Goal: Information Seeking & Learning: Check status

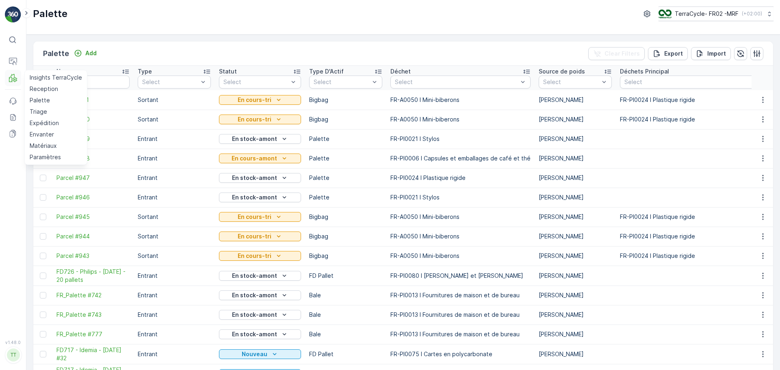
scroll to position [81, 0]
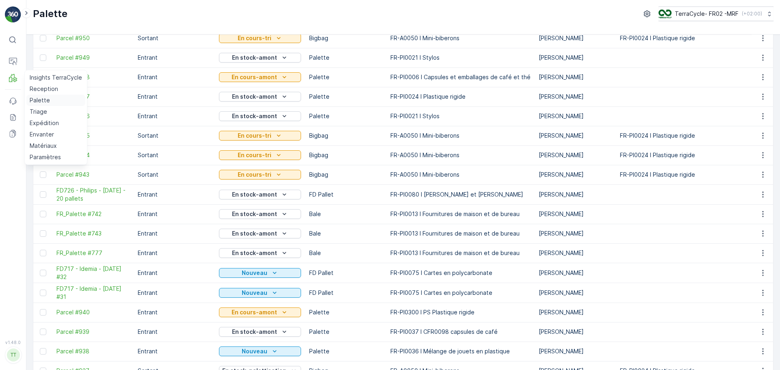
click at [39, 100] on p "Palette" at bounding box center [40, 100] width 20 height 8
click at [33, 113] on p "Triage" at bounding box center [38, 112] width 17 height 8
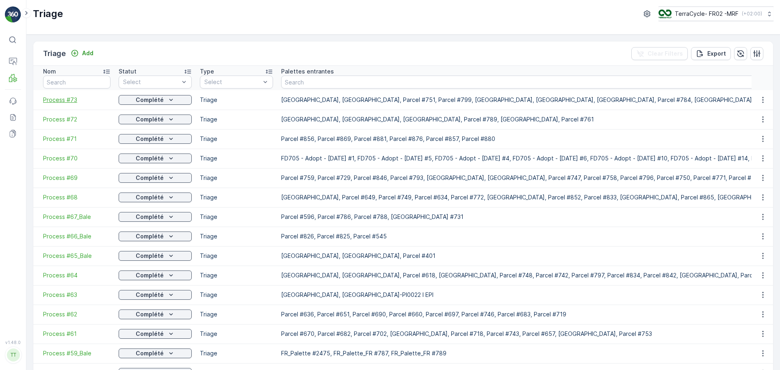
click at [64, 100] on span "Process #73" at bounding box center [76, 100] width 67 height 8
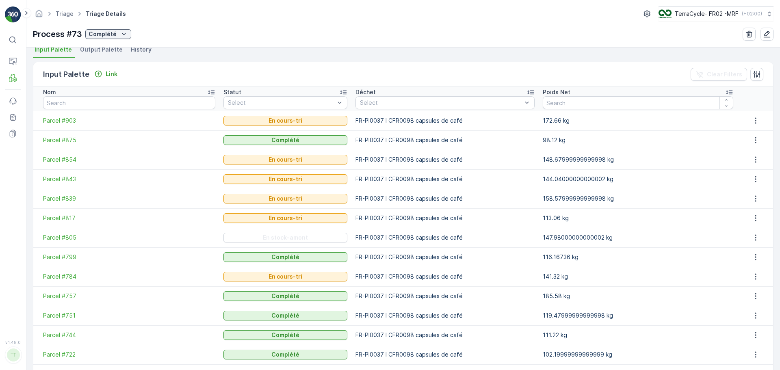
scroll to position [130, 0]
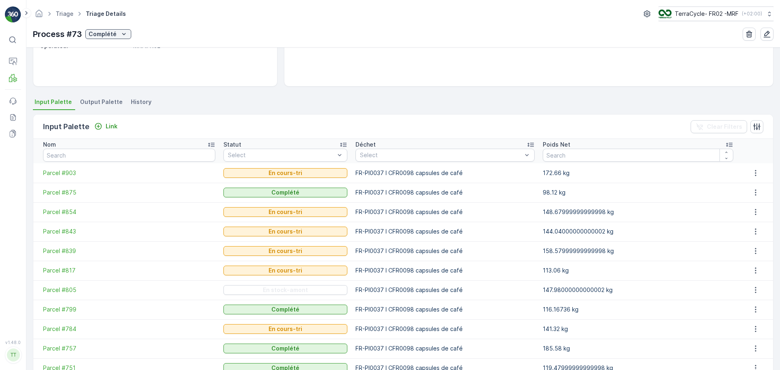
click at [102, 100] on span "Output Palette" at bounding box center [101, 102] width 43 height 8
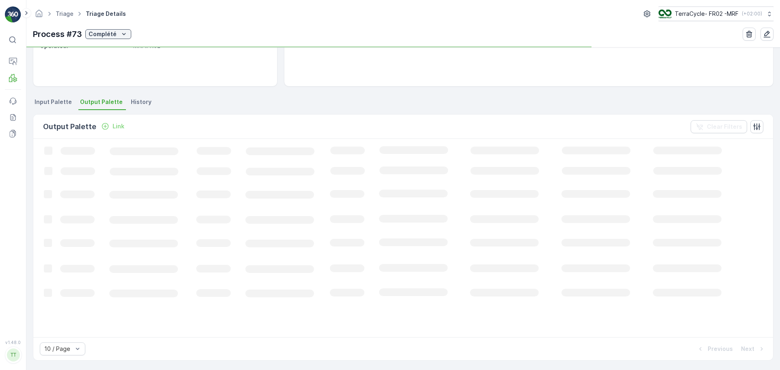
scroll to position [130, 0]
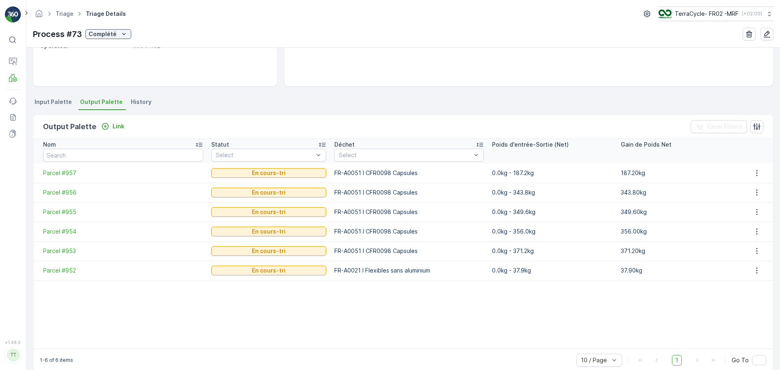
click at [45, 105] on span "Input Palette" at bounding box center [53, 102] width 37 height 8
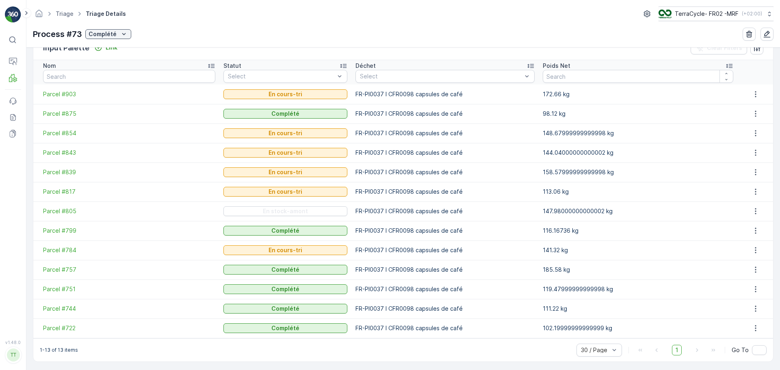
scroll to position [211, 0]
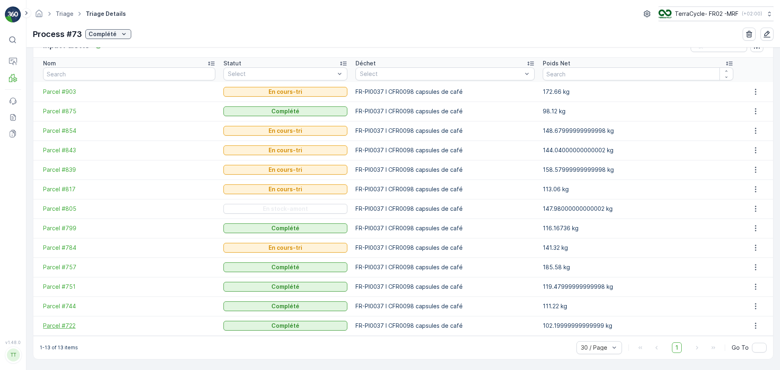
click at [71, 325] on span "Parcel #722" at bounding box center [129, 326] width 172 height 8
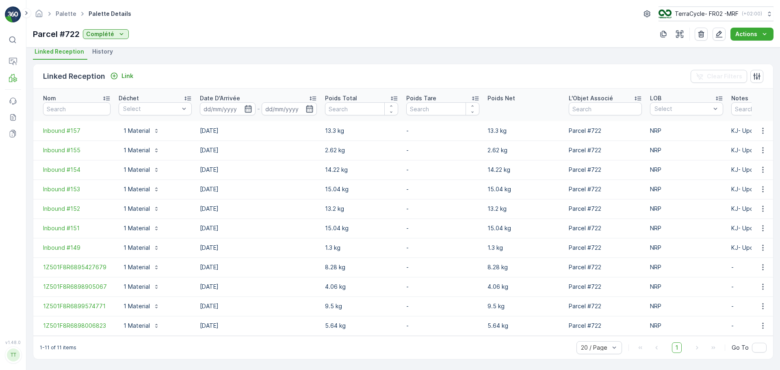
scroll to position [184, 0]
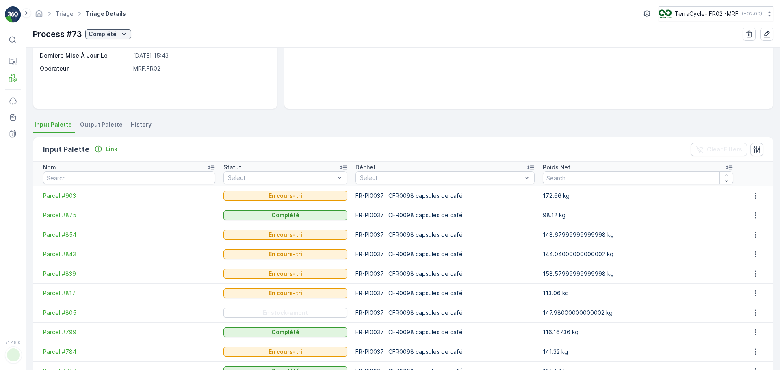
scroll to position [211, 0]
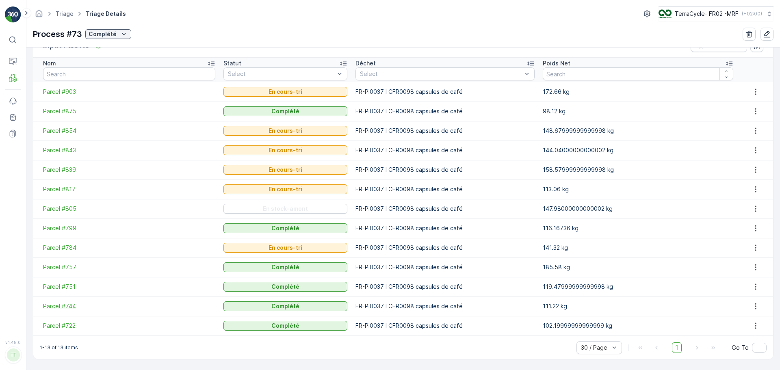
click at [67, 307] on span "Parcel #744" at bounding box center [129, 306] width 172 height 8
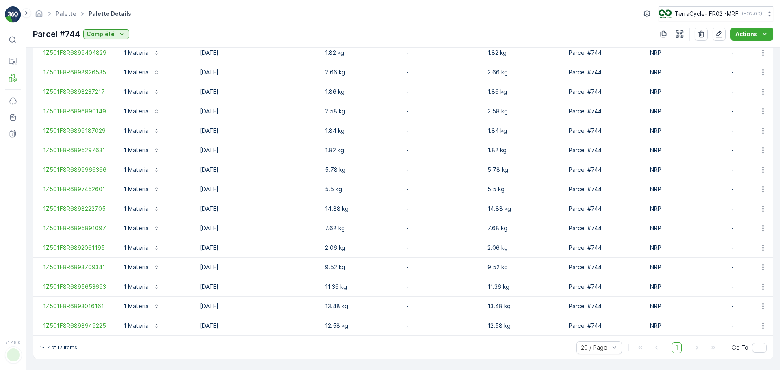
scroll to position [301, 0]
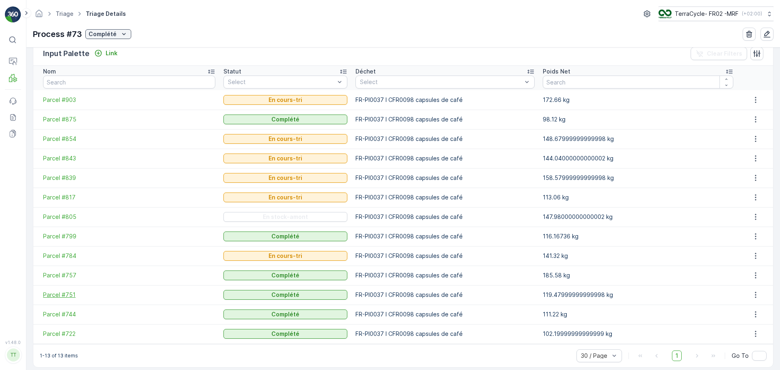
scroll to position [211, 0]
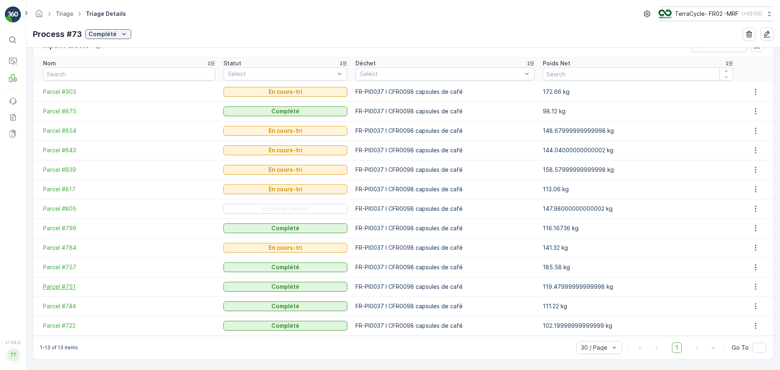
click at [61, 288] on span "Parcel #751" at bounding box center [129, 287] width 172 height 8
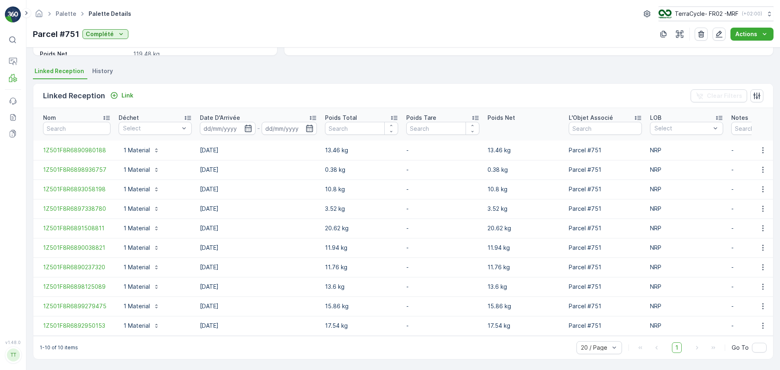
scroll to position [165, 0]
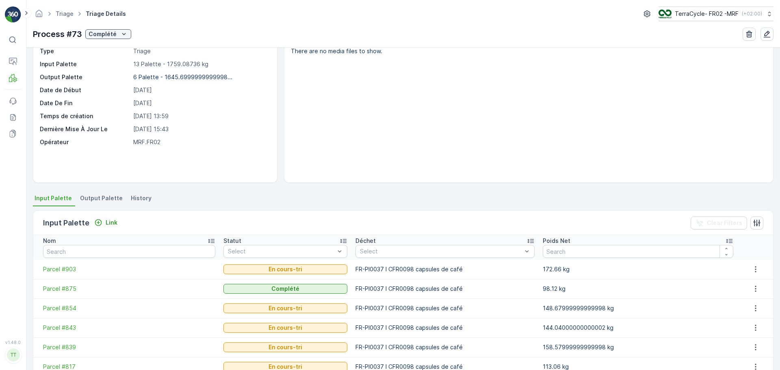
scroll to position [211, 0]
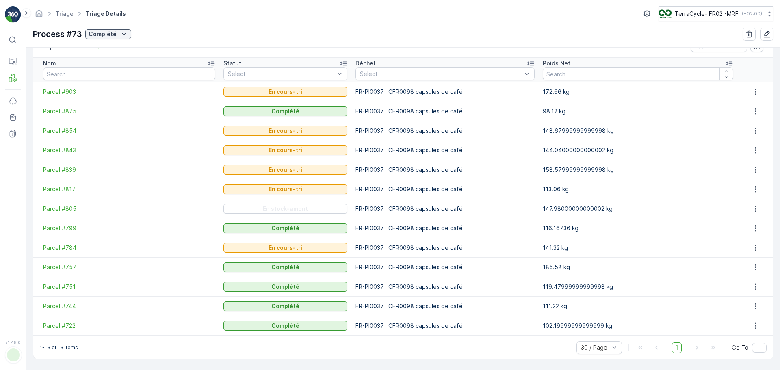
click at [60, 269] on span "Parcel #757" at bounding box center [129, 267] width 172 height 8
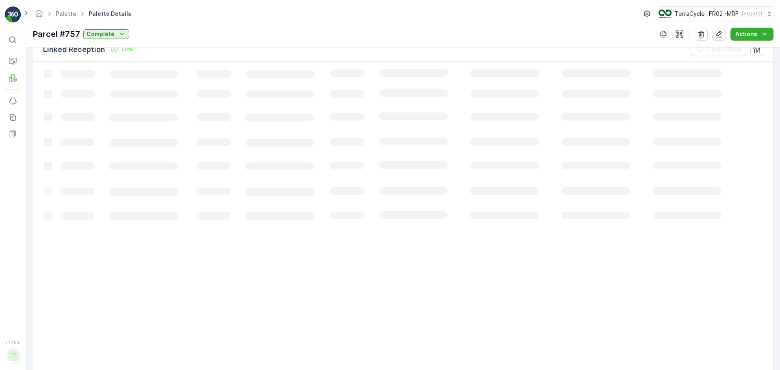
scroll to position [302, 0]
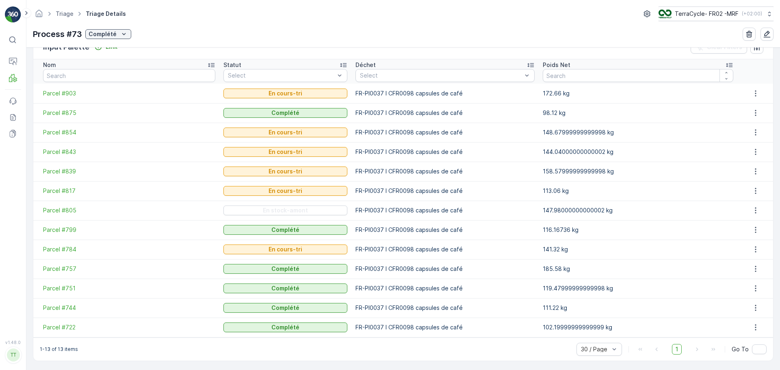
scroll to position [211, 0]
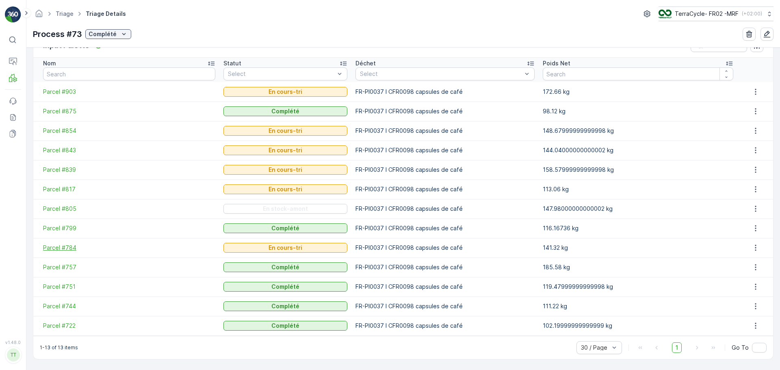
click at [64, 246] on span "Parcel #784" at bounding box center [129, 248] width 172 height 8
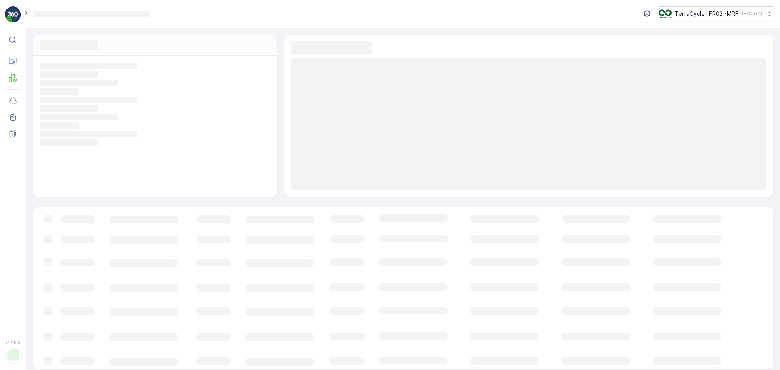
scroll to position [4, 0]
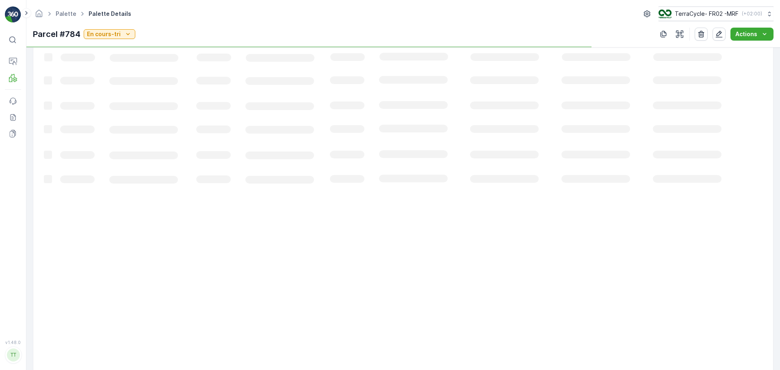
scroll to position [165, 0]
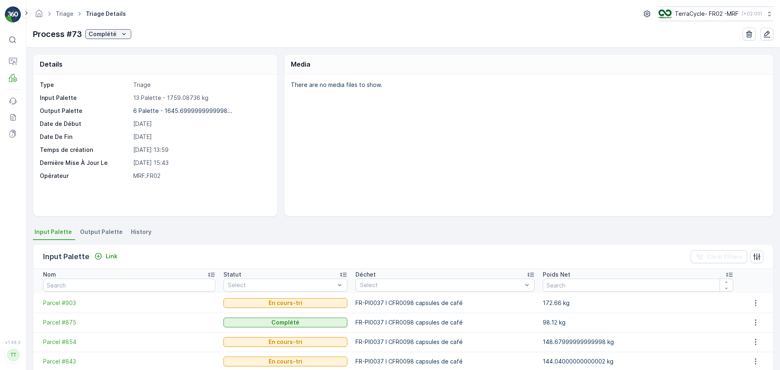
scroll to position [211, 0]
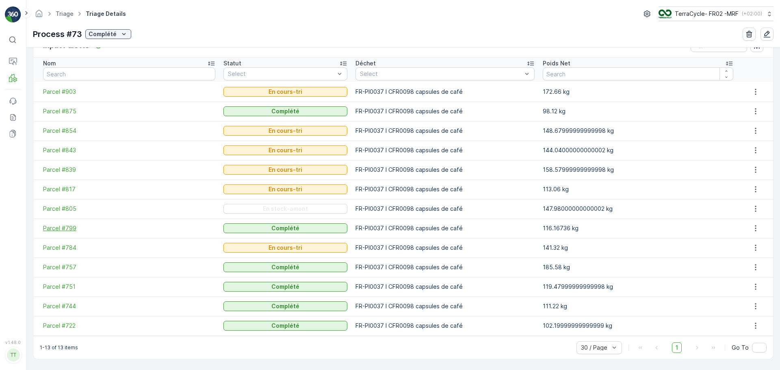
click at [54, 226] on span "Parcel #799" at bounding box center [129, 228] width 172 height 8
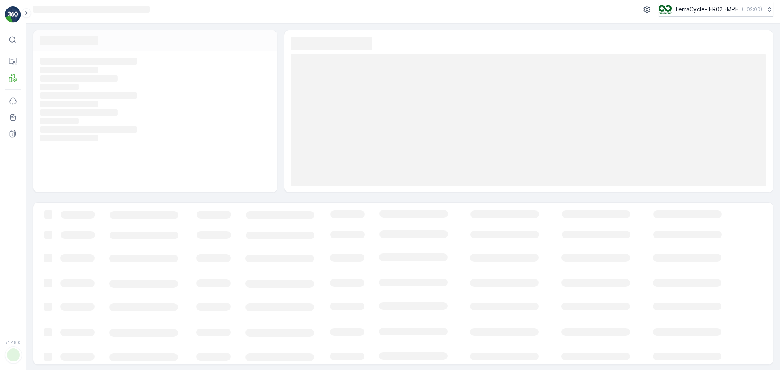
scroll to position [6, 0]
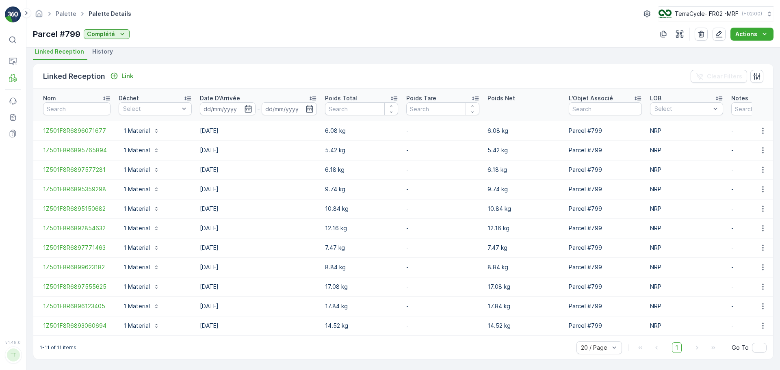
scroll to position [184, 0]
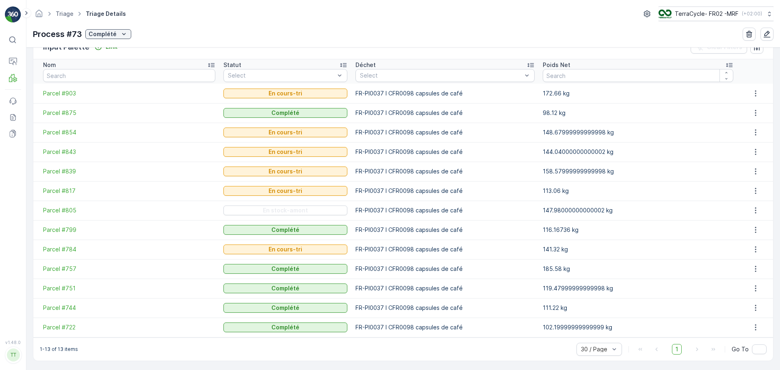
scroll to position [211, 0]
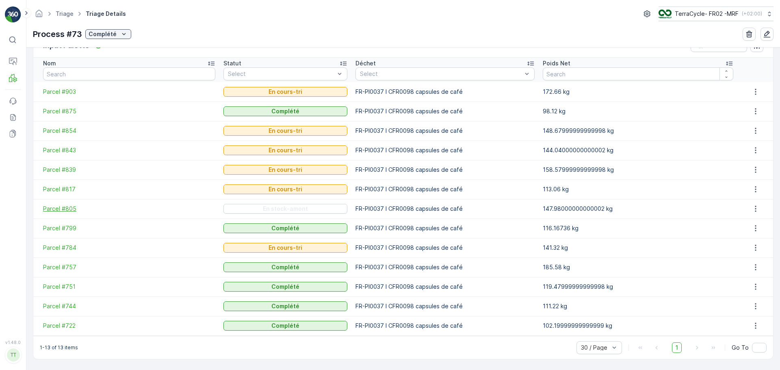
click at [62, 207] on span "Parcel #805" at bounding box center [129, 209] width 172 height 8
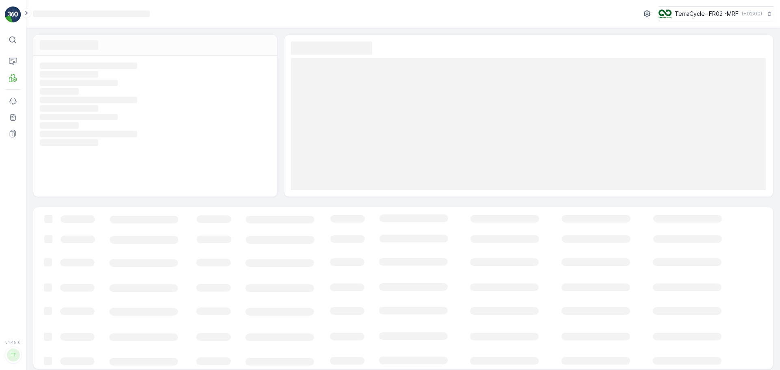
scroll to position [4, 0]
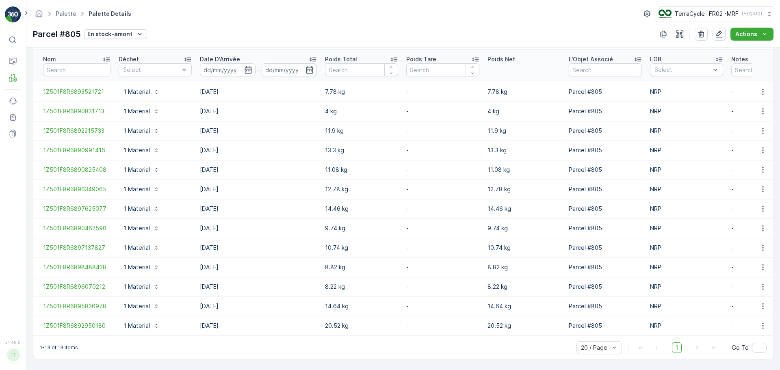
scroll to position [223, 0]
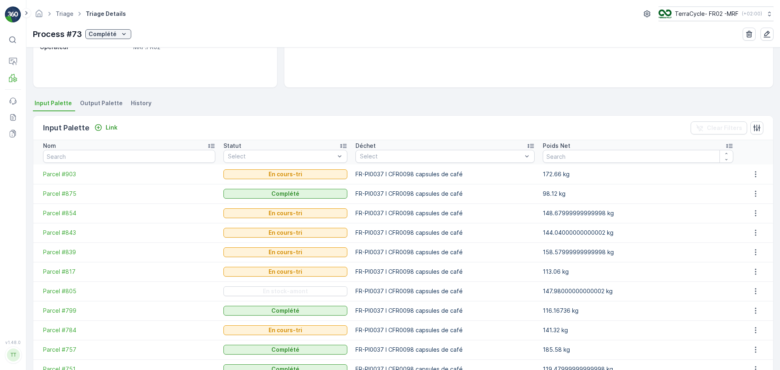
scroll to position [211, 0]
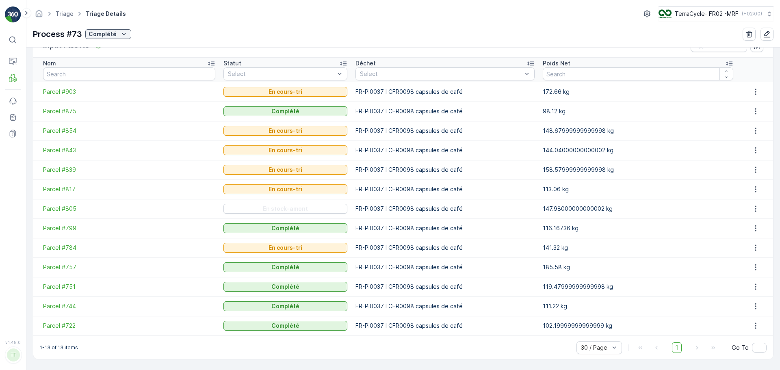
click at [65, 191] on span "Parcel #817" at bounding box center [129, 189] width 172 height 8
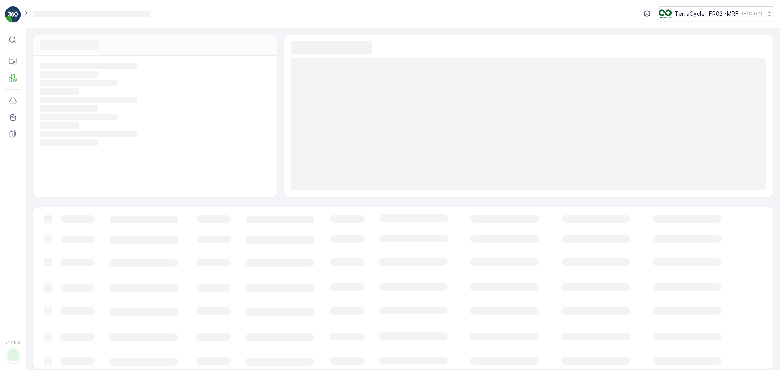
scroll to position [4, 0]
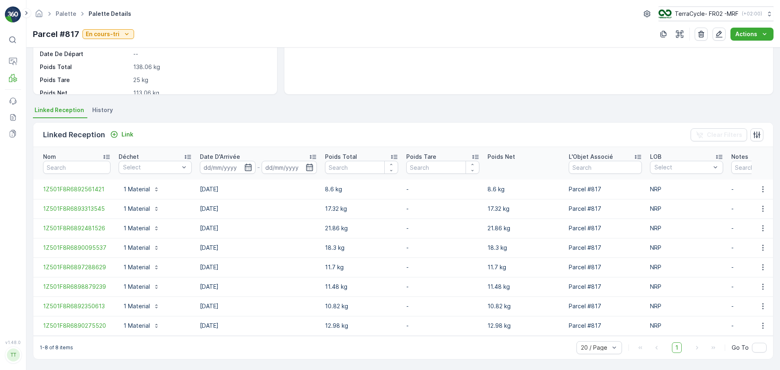
scroll to position [126, 0]
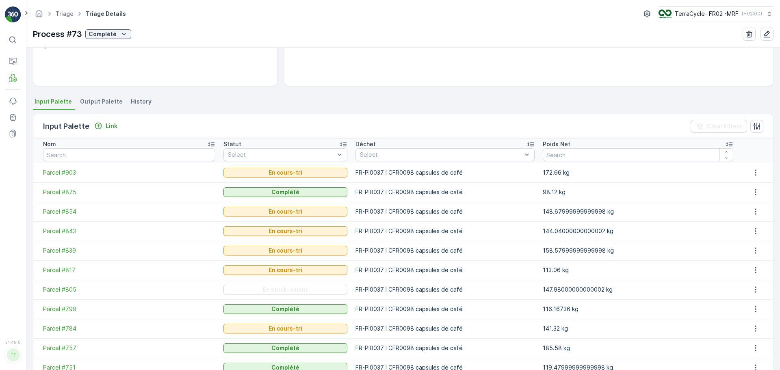
scroll to position [211, 0]
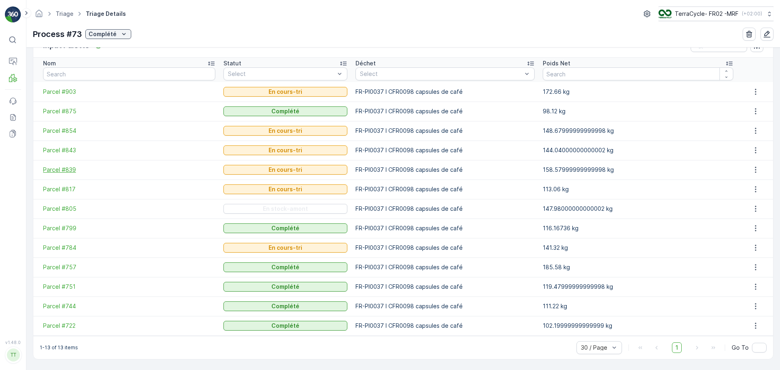
click at [61, 169] on span "Parcel #839" at bounding box center [129, 170] width 172 height 8
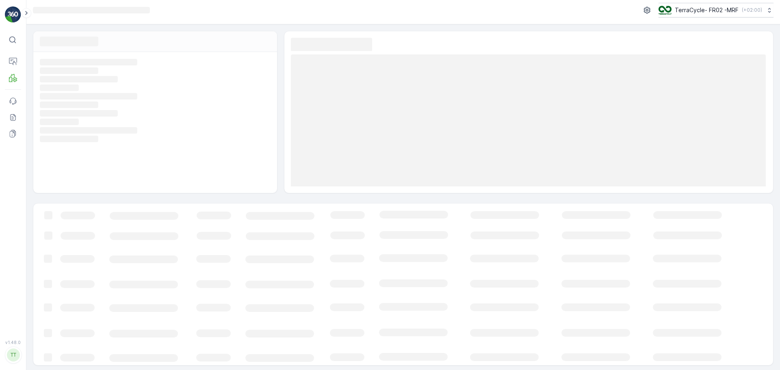
scroll to position [6, 0]
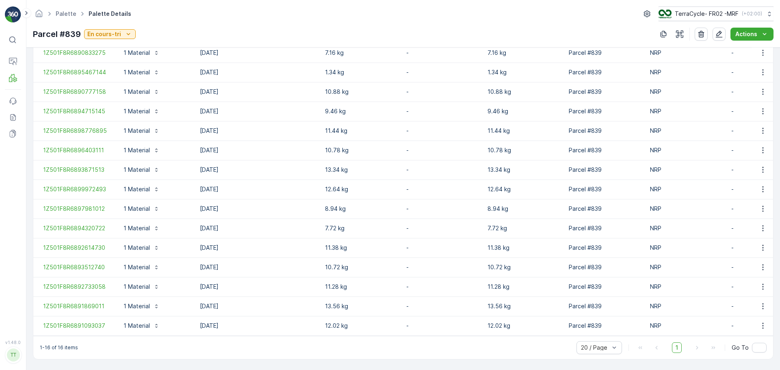
scroll to position [282, 0]
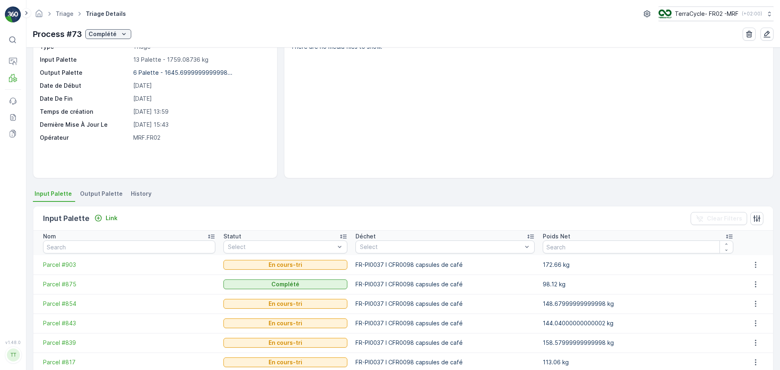
scroll to position [81, 0]
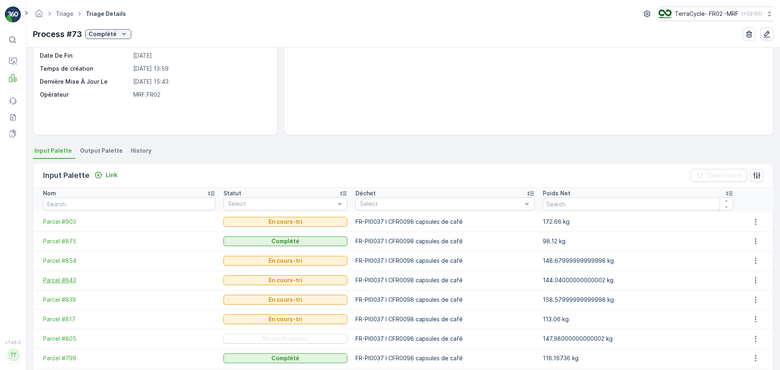
click at [66, 284] on span "Parcel #843" at bounding box center [129, 280] width 172 height 8
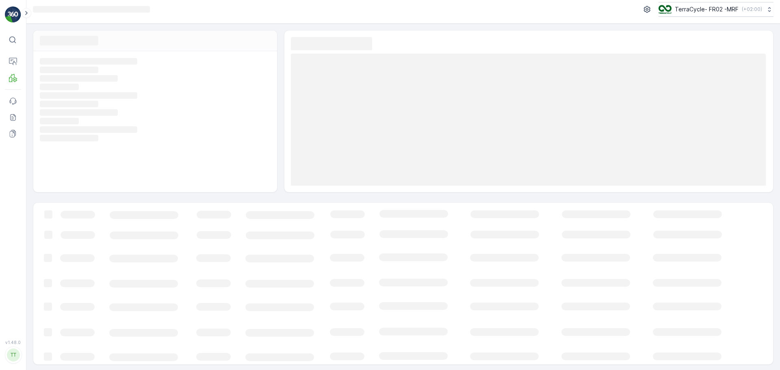
scroll to position [6, 0]
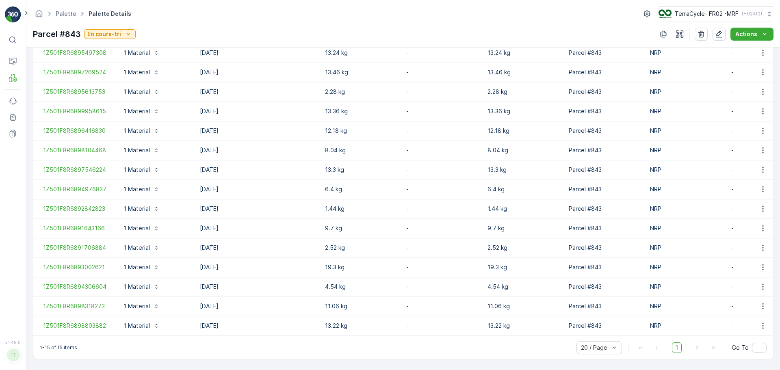
scroll to position [262, 0]
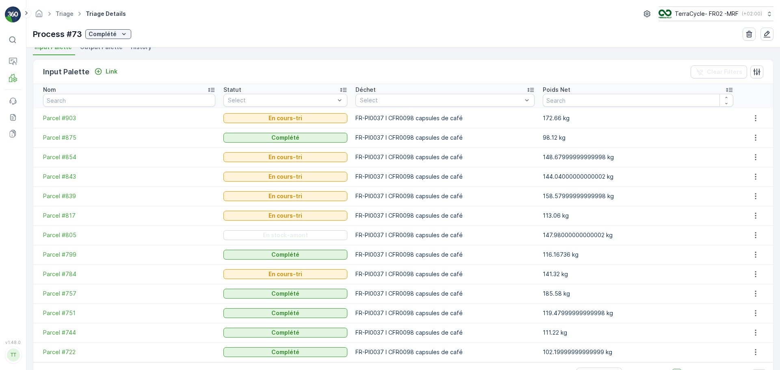
scroll to position [203, 0]
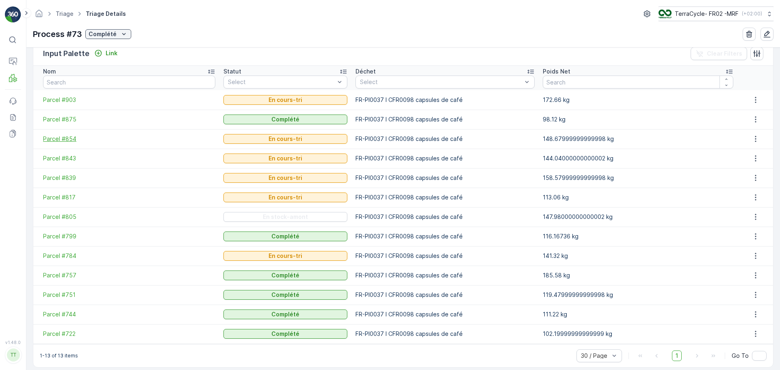
click at [62, 141] on span "Parcel #854" at bounding box center [129, 139] width 172 height 8
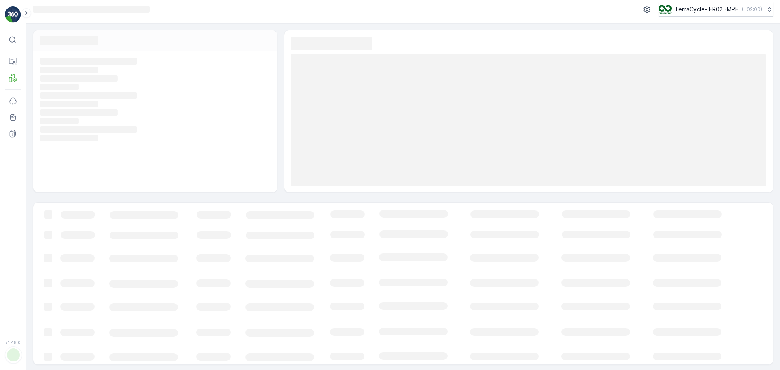
scroll to position [6, 0]
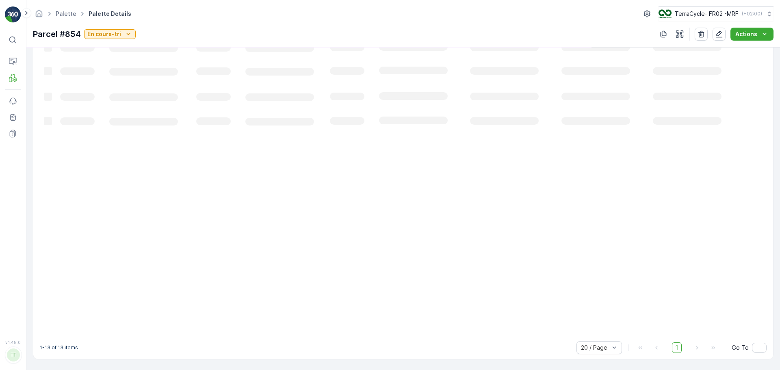
scroll to position [223, 0]
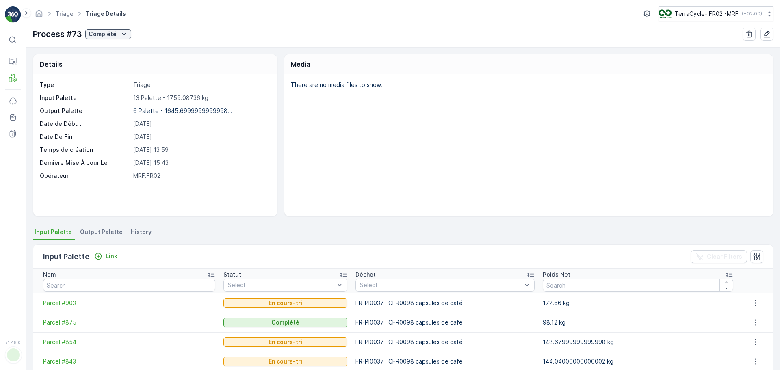
click at [62, 322] on span "Parcel #875" at bounding box center [129, 322] width 172 height 8
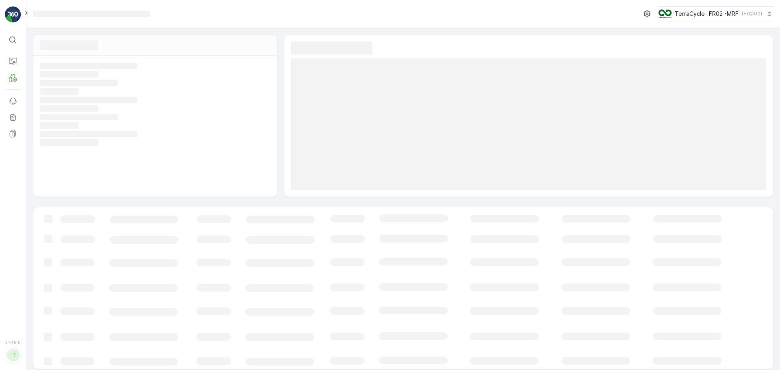
scroll to position [6, 0]
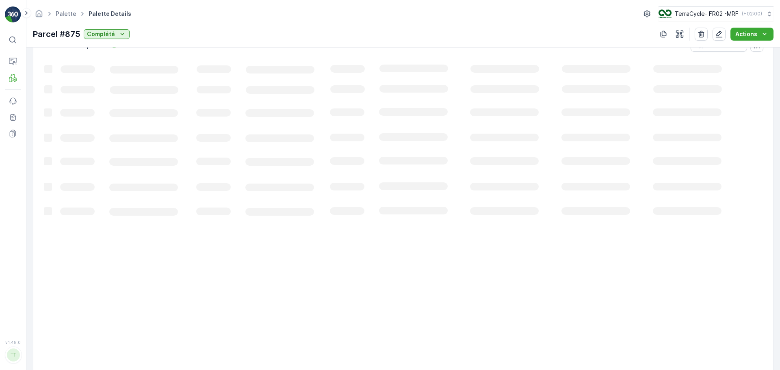
scroll to position [184, 0]
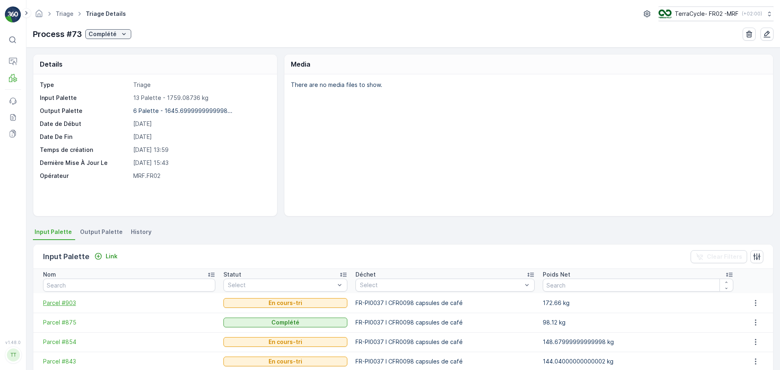
click at [59, 303] on span "Parcel #903" at bounding box center [129, 303] width 172 height 8
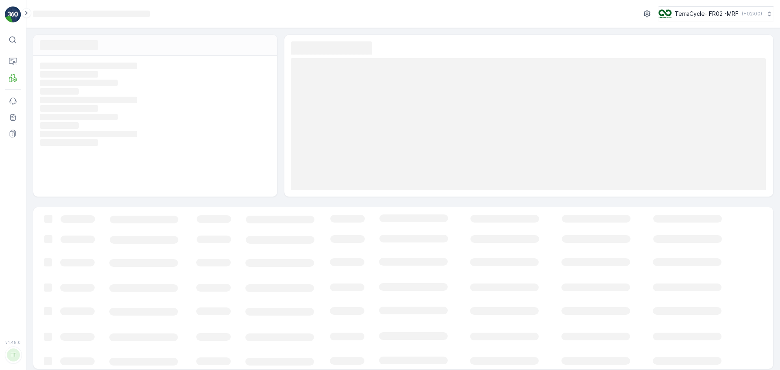
scroll to position [6, 0]
